Goal: Transaction & Acquisition: Purchase product/service

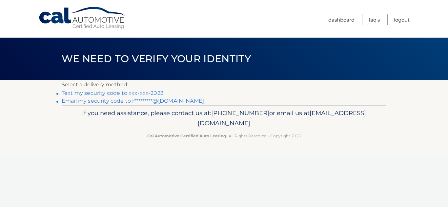
click at [144, 95] on link "Text my security code to xxx-xxx-2022" at bounding box center [113, 93] width 102 height 6
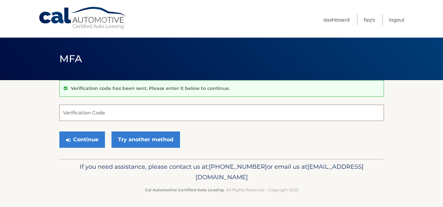
click at [147, 113] on input "Verification Code" at bounding box center [221, 113] width 324 height 16
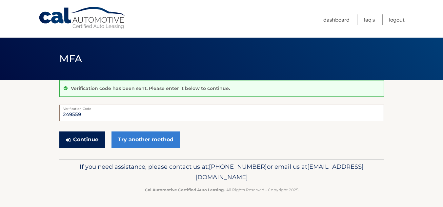
type input "249559"
click at [85, 141] on button "Continue" at bounding box center [82, 140] width 46 height 16
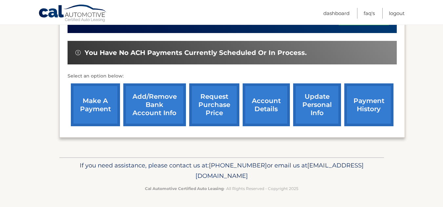
scroll to position [189, 0]
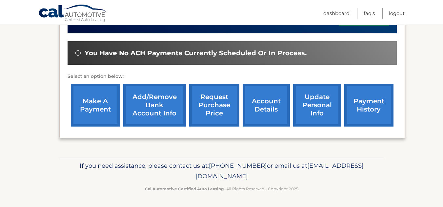
click at [89, 107] on link "make a payment" at bounding box center [95, 105] width 49 height 43
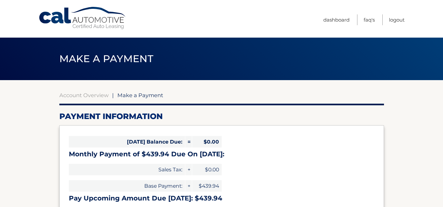
select select "NDc3MDE0NzAtMzljYS00NGM3LThiZDgtNDZkNDE5MjIxZWE5"
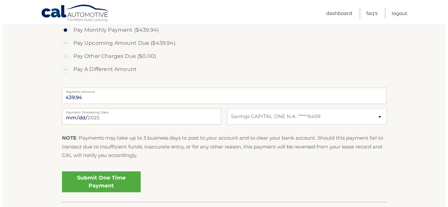
scroll to position [217, 0]
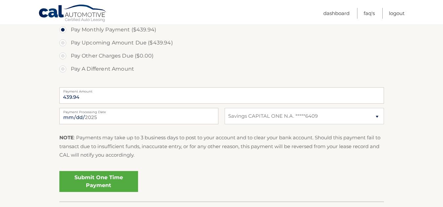
click at [120, 182] on link "Submit One Time Payment" at bounding box center [98, 181] width 79 height 21
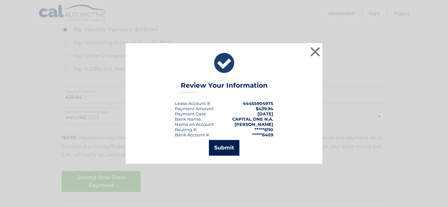
click at [220, 150] on button "Submit" at bounding box center [224, 148] width 30 height 16
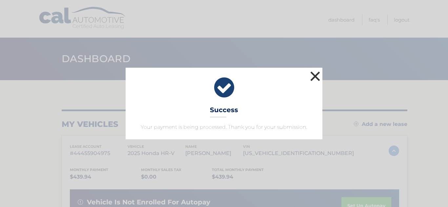
click at [315, 77] on button "×" at bounding box center [314, 76] width 13 height 13
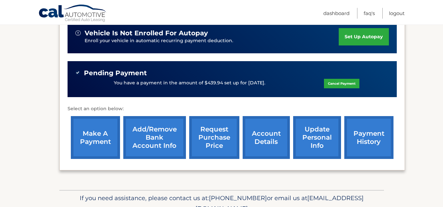
scroll to position [202, 0]
